Goal: Transaction & Acquisition: Subscribe to service/newsletter

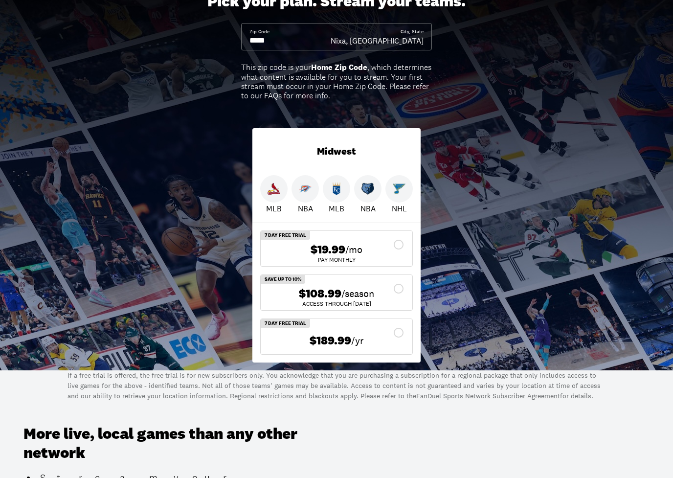
scroll to position [75, 0]
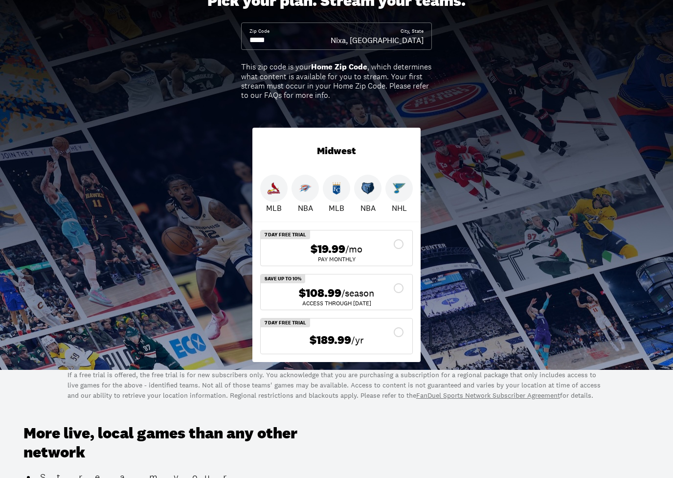
click at [396, 193] on img at bounding box center [399, 188] width 13 height 13
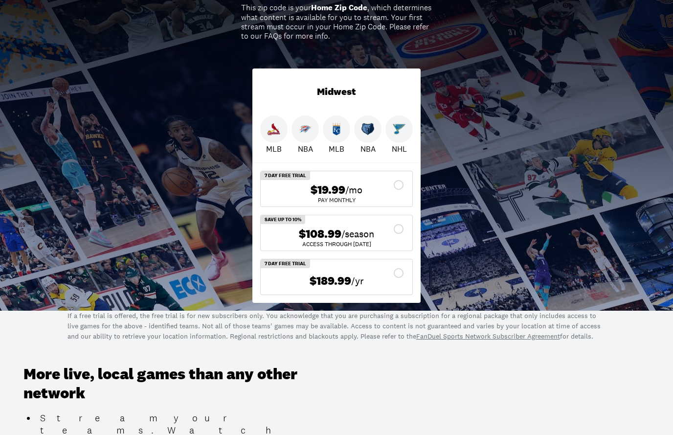
scroll to position [123, 0]
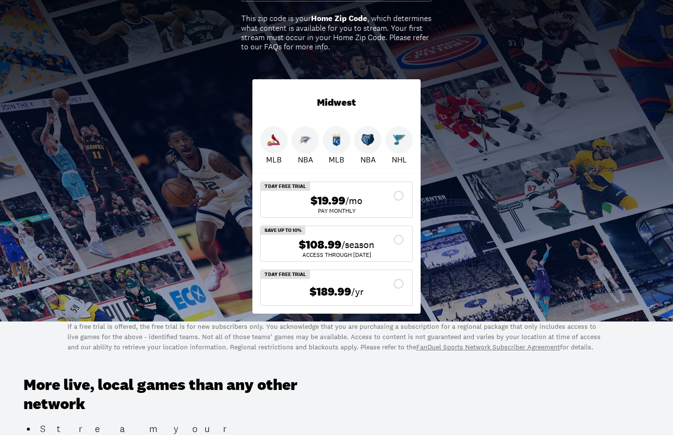
click at [372, 242] on span "/season" at bounding box center [358, 245] width 33 height 14
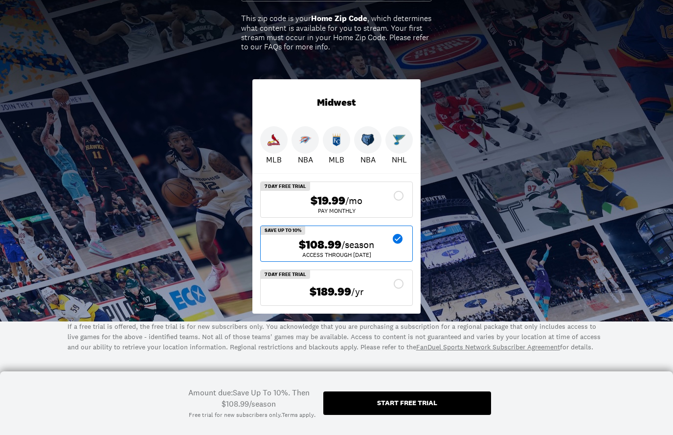
click at [375, 247] on div "$108.99 /season" at bounding box center [337, 245] width 136 height 14
click at [392, 241] on div "$108.99 /season" at bounding box center [337, 245] width 136 height 14
click at [395, 235] on icon at bounding box center [398, 239] width 10 height 10
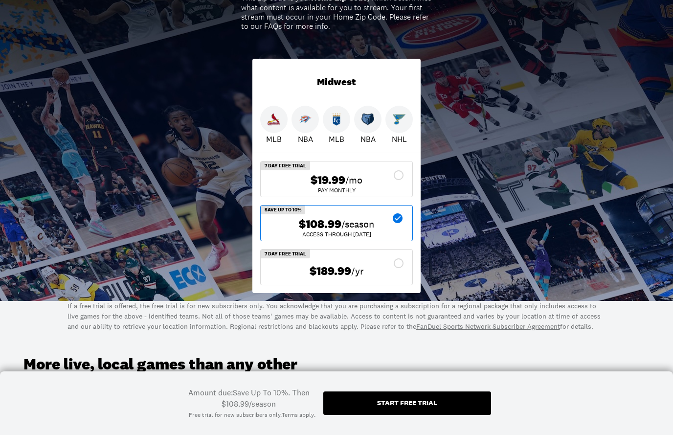
scroll to position [143, 0]
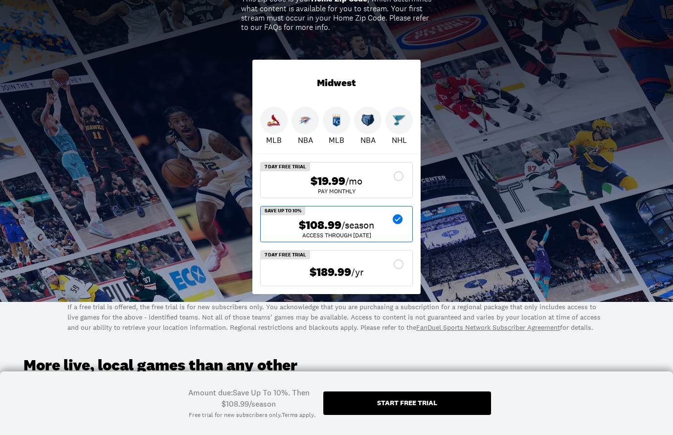
click at [402, 224] on div "$108.99 /season" at bounding box center [337, 225] width 136 height 14
click at [401, 224] on div "$108.99 /season" at bounding box center [337, 225] width 136 height 14
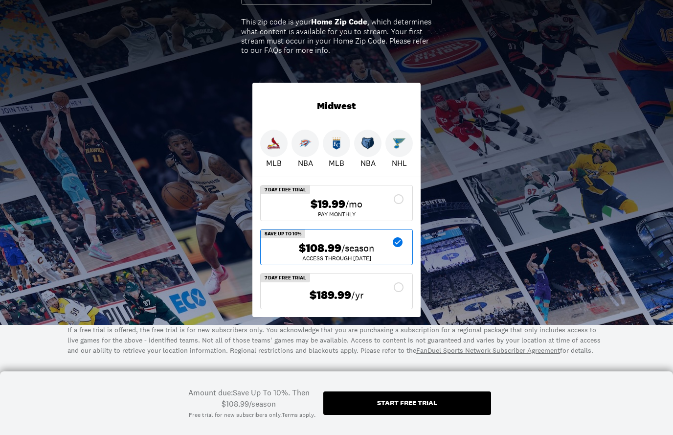
scroll to position [118, 0]
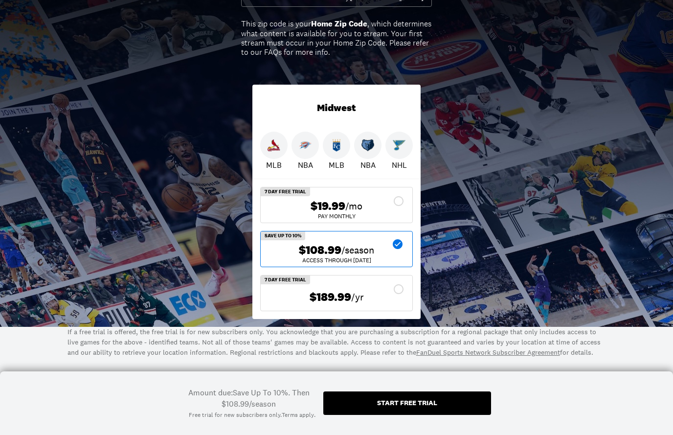
click at [400, 203] on div "$19.99 /mo" at bounding box center [337, 206] width 136 height 14
click at [392, 258] on div "ACCESS THROUGH [DATE]" at bounding box center [337, 260] width 136 height 6
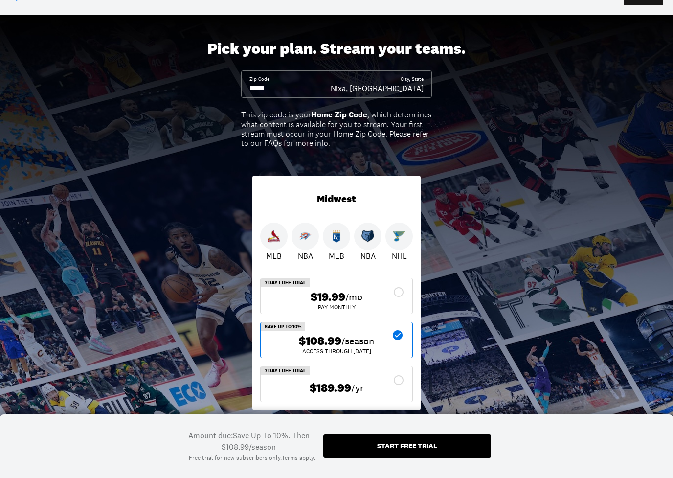
scroll to position [28, 0]
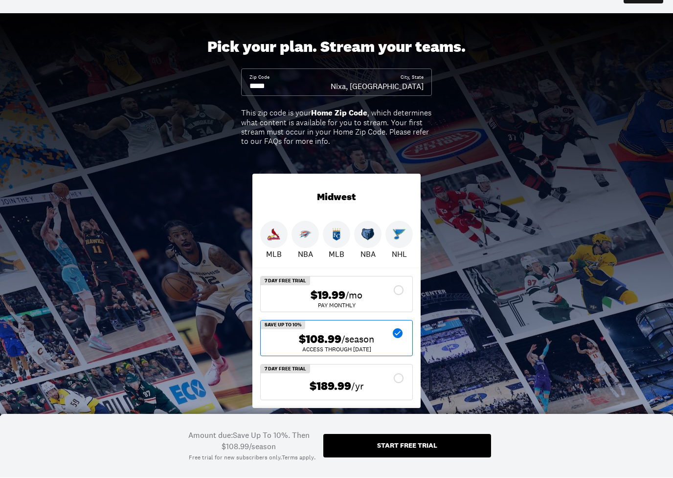
click at [404, 240] on img at bounding box center [399, 235] width 13 height 13
click at [402, 236] on img at bounding box center [399, 235] width 13 height 13
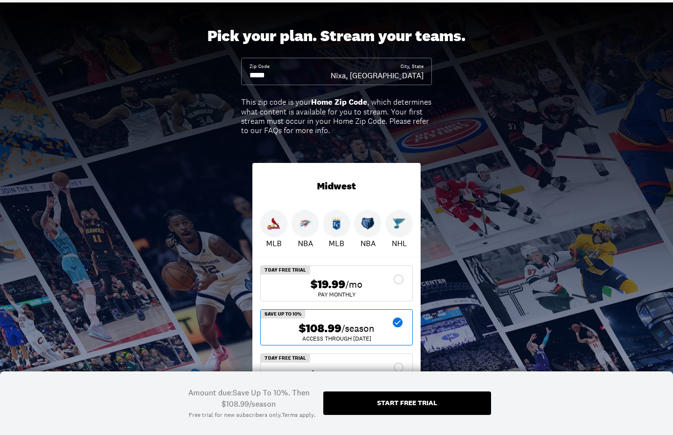
scroll to position [0, 0]
